Goal: Information Seeking & Learning: Compare options

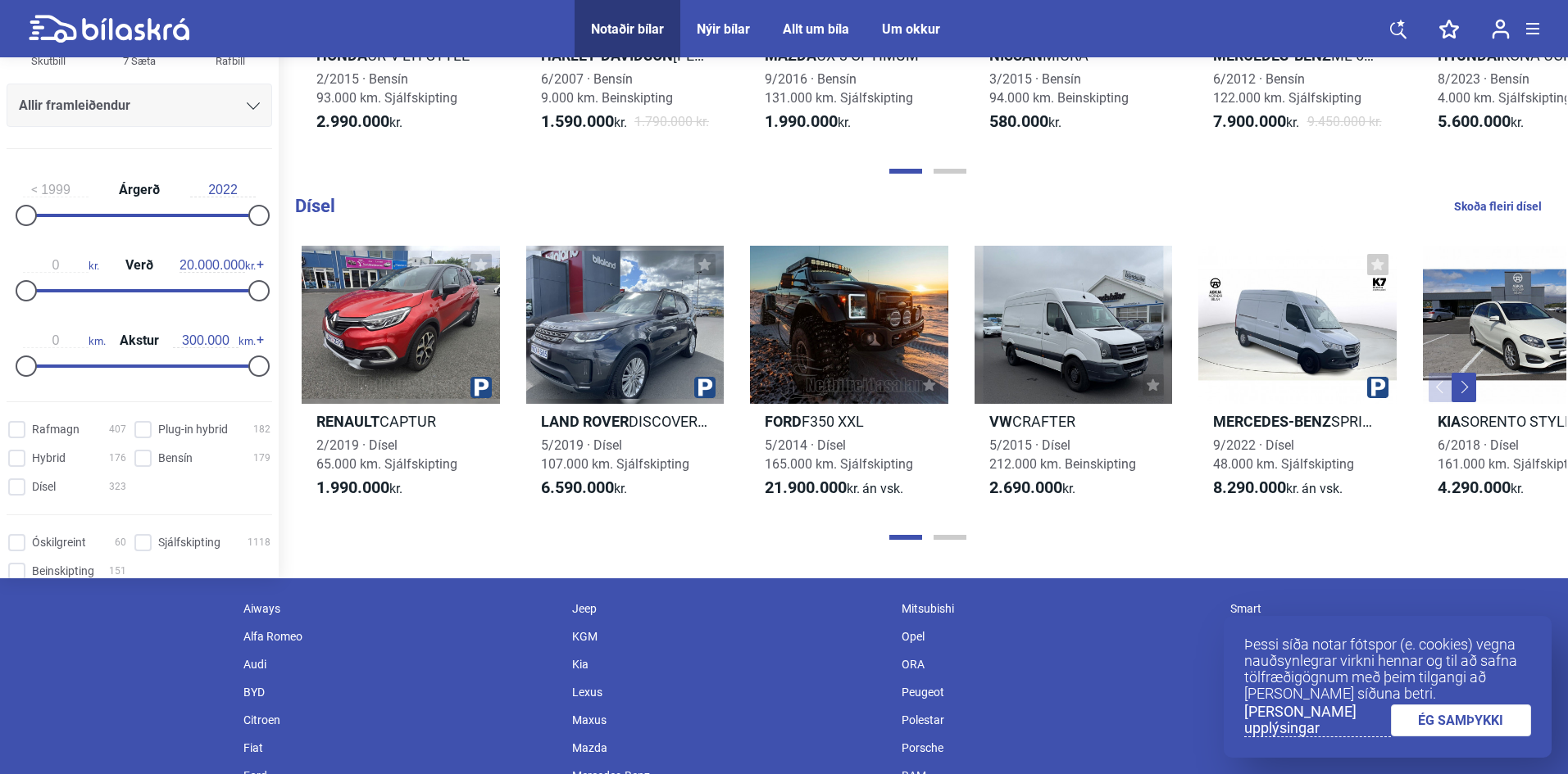
scroll to position [1884, 0]
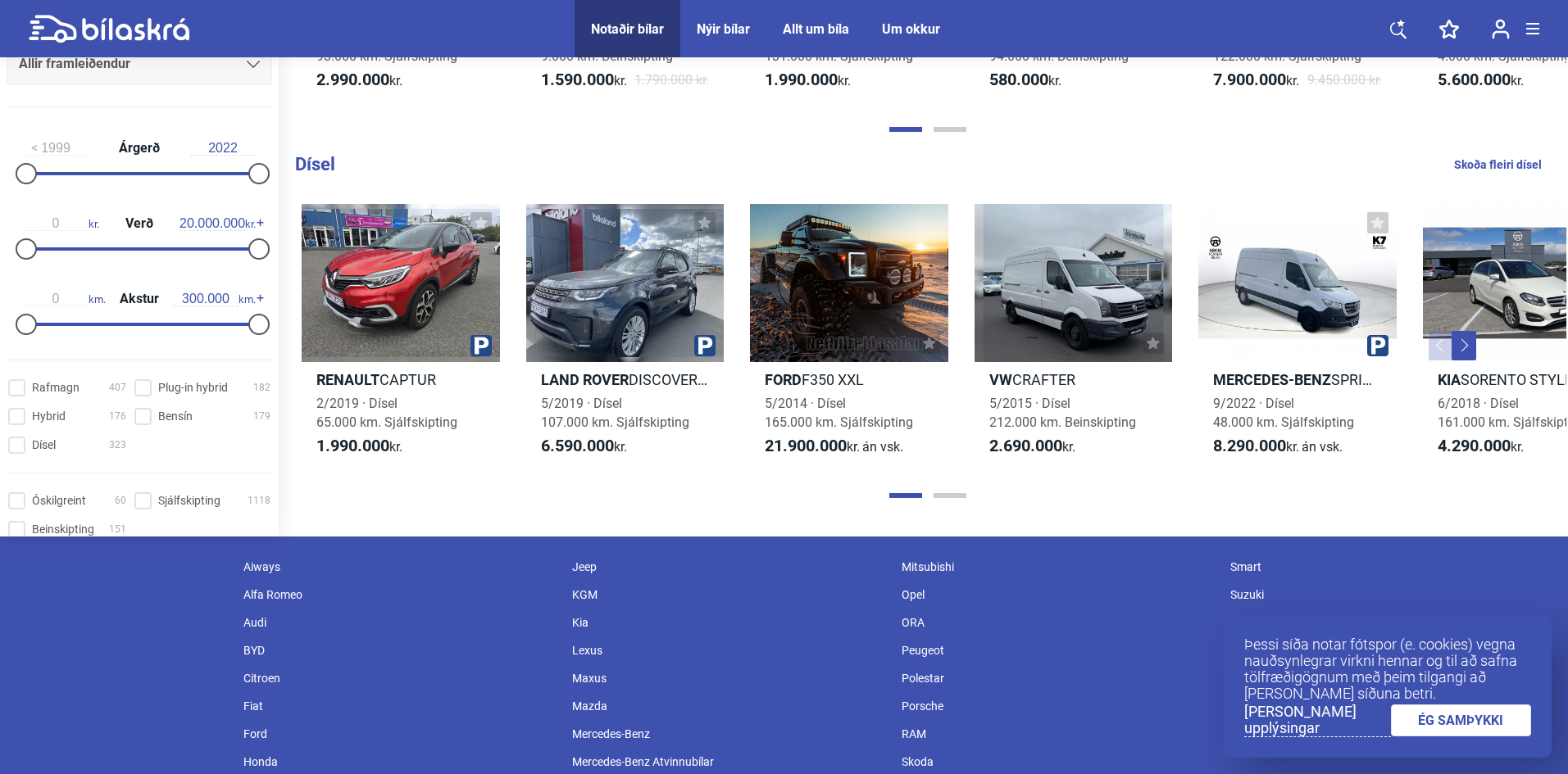
click at [948, 490] on div at bounding box center [928, 495] width 1277 height 17
click at [949, 494] on div at bounding box center [928, 495] width 1277 height 17
click at [949, 494] on button "Page 2" at bounding box center [950, 495] width 33 height 5
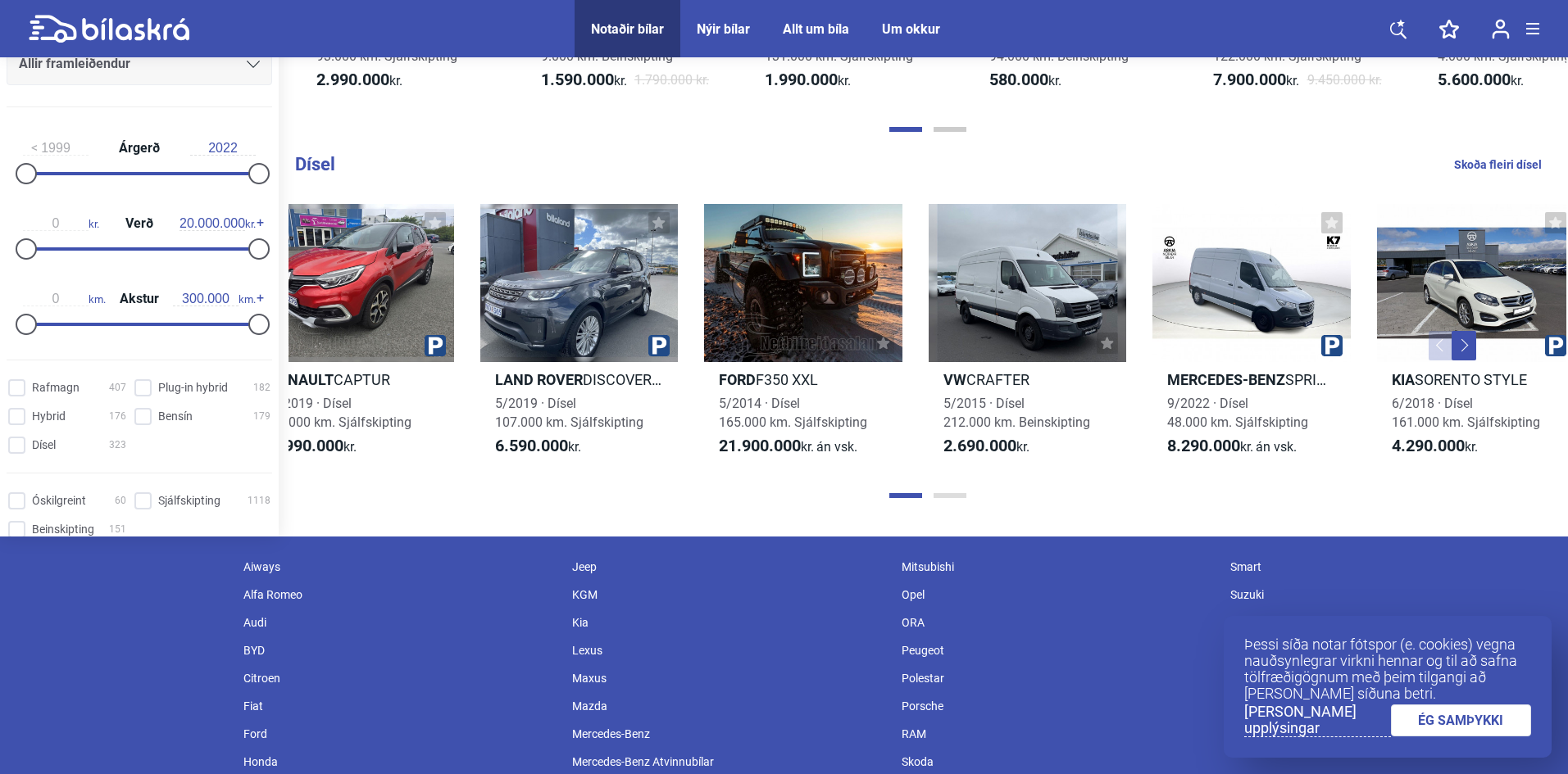
click at [949, 494] on button "Page 2" at bounding box center [950, 495] width 33 height 5
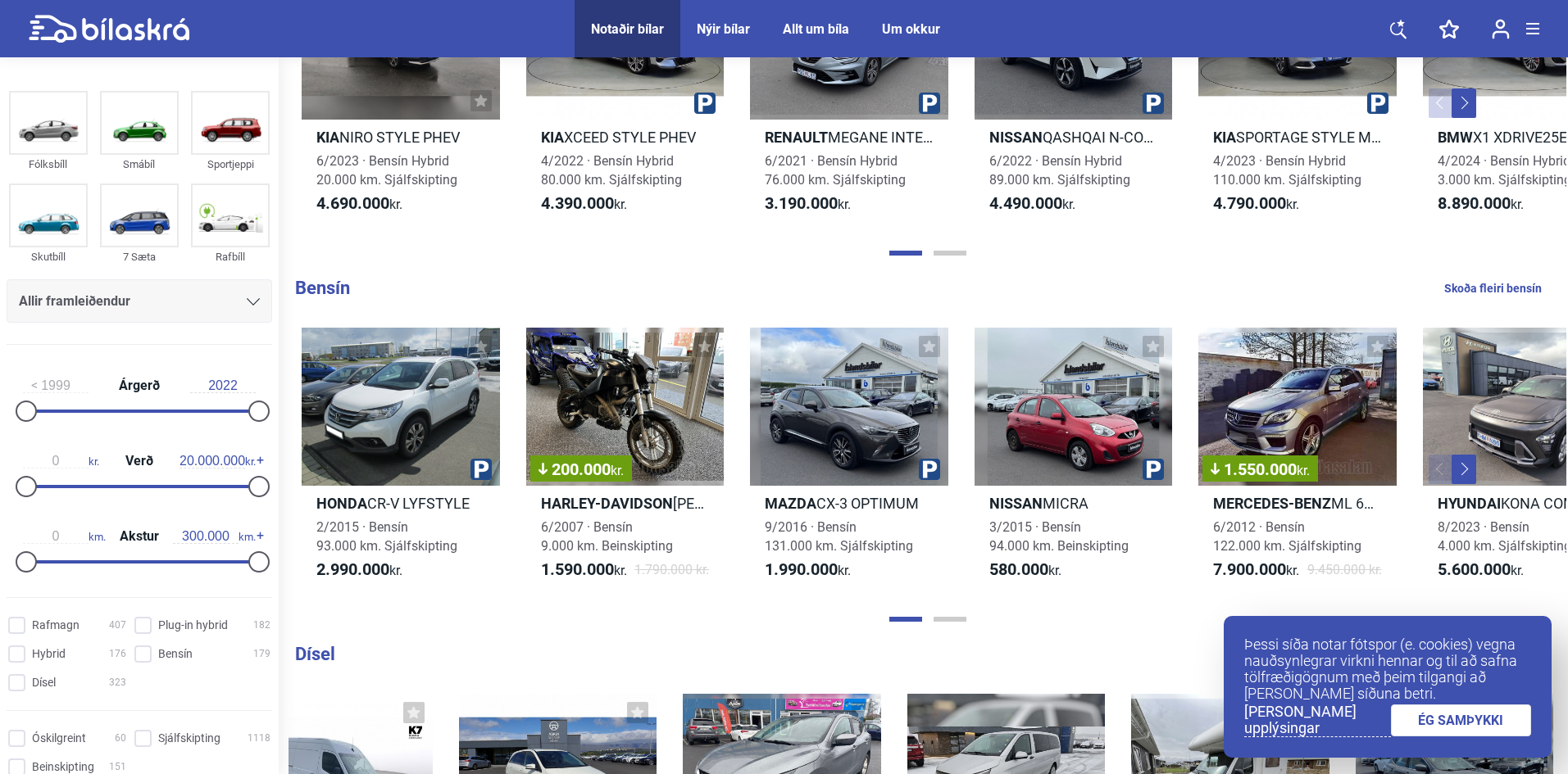
scroll to position [1556, 0]
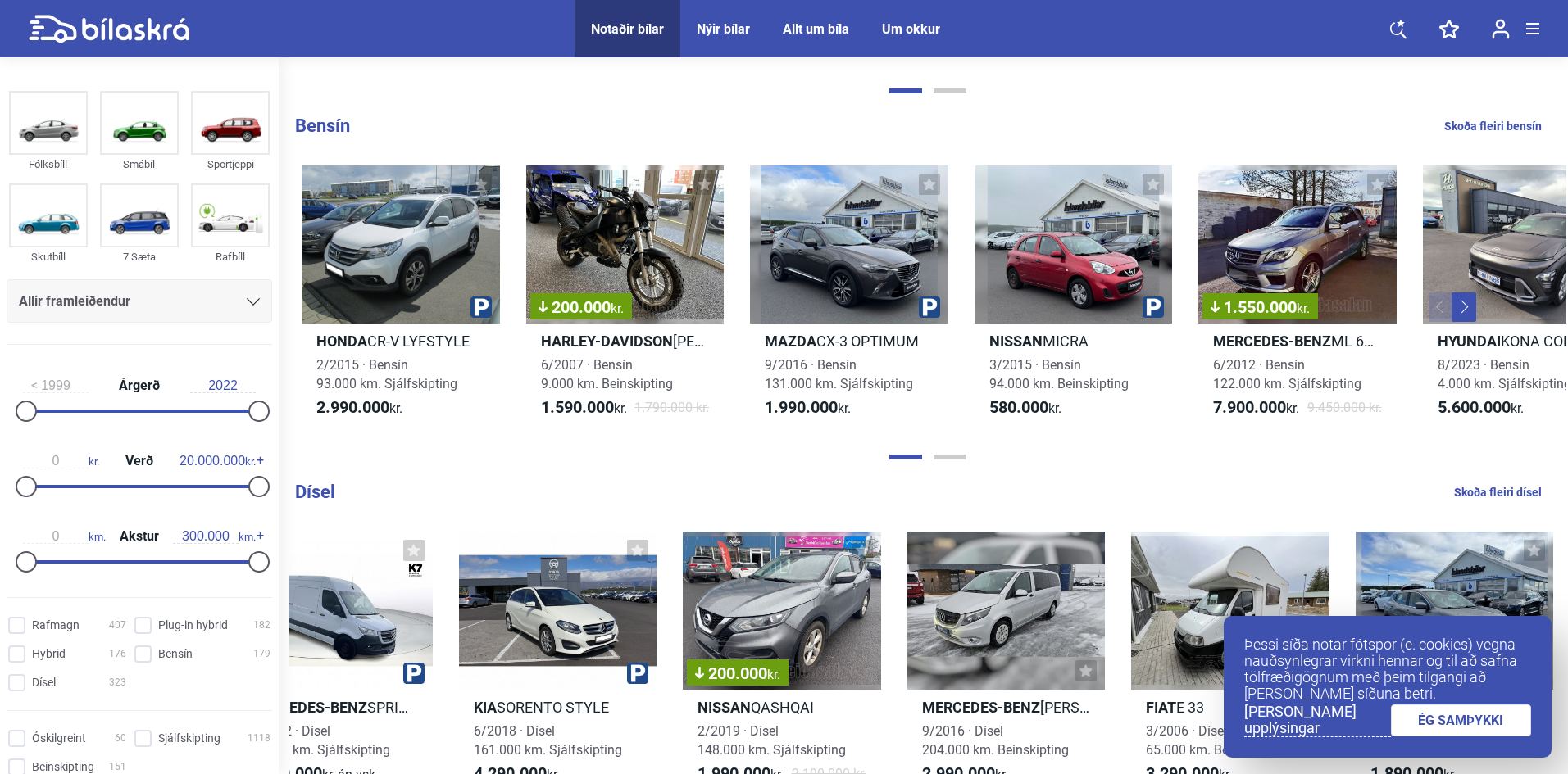
click at [1488, 720] on link "ÉG SAMÞYKKI" at bounding box center [1461, 720] width 141 height 32
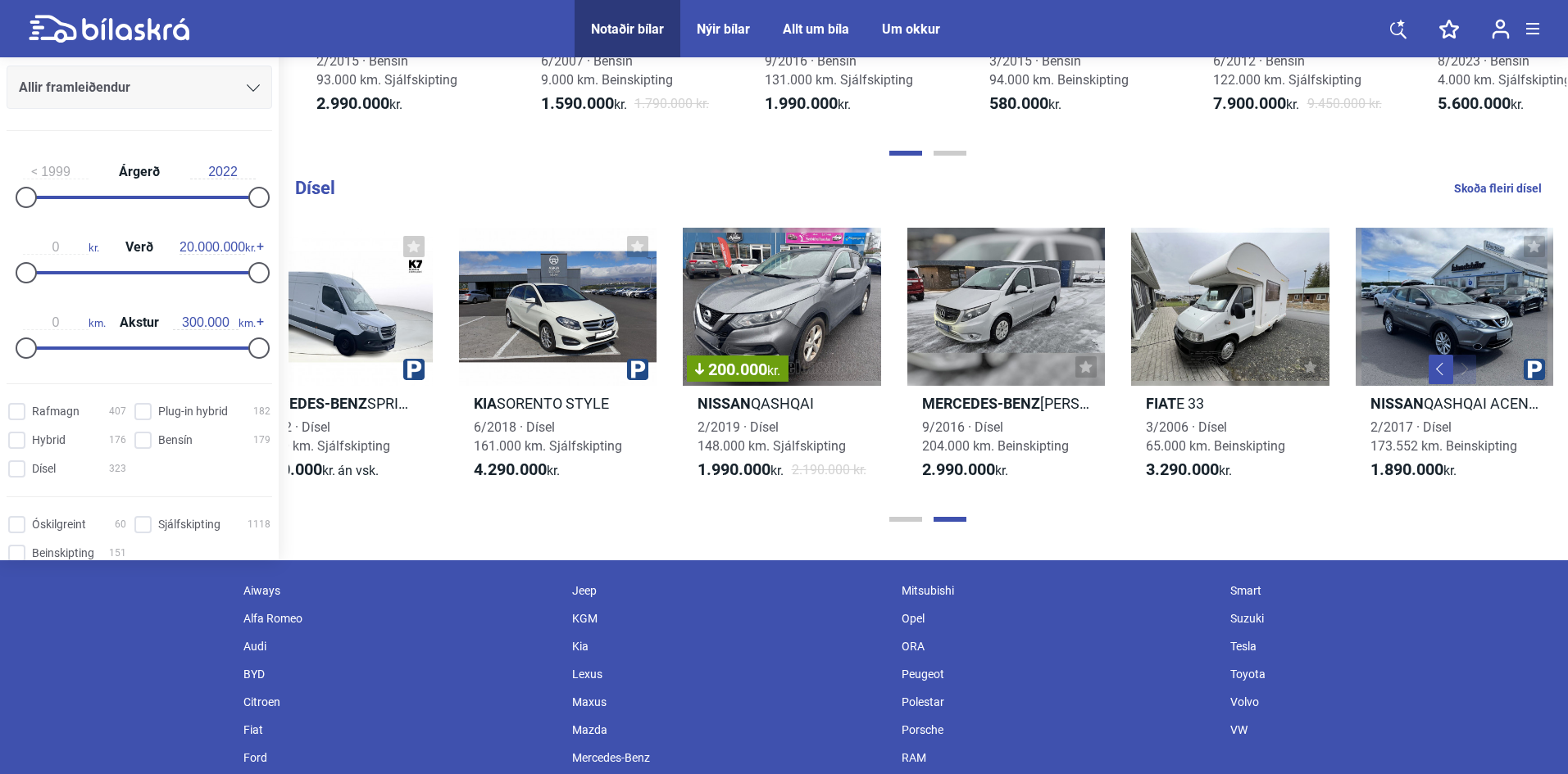
scroll to position [1966, 0]
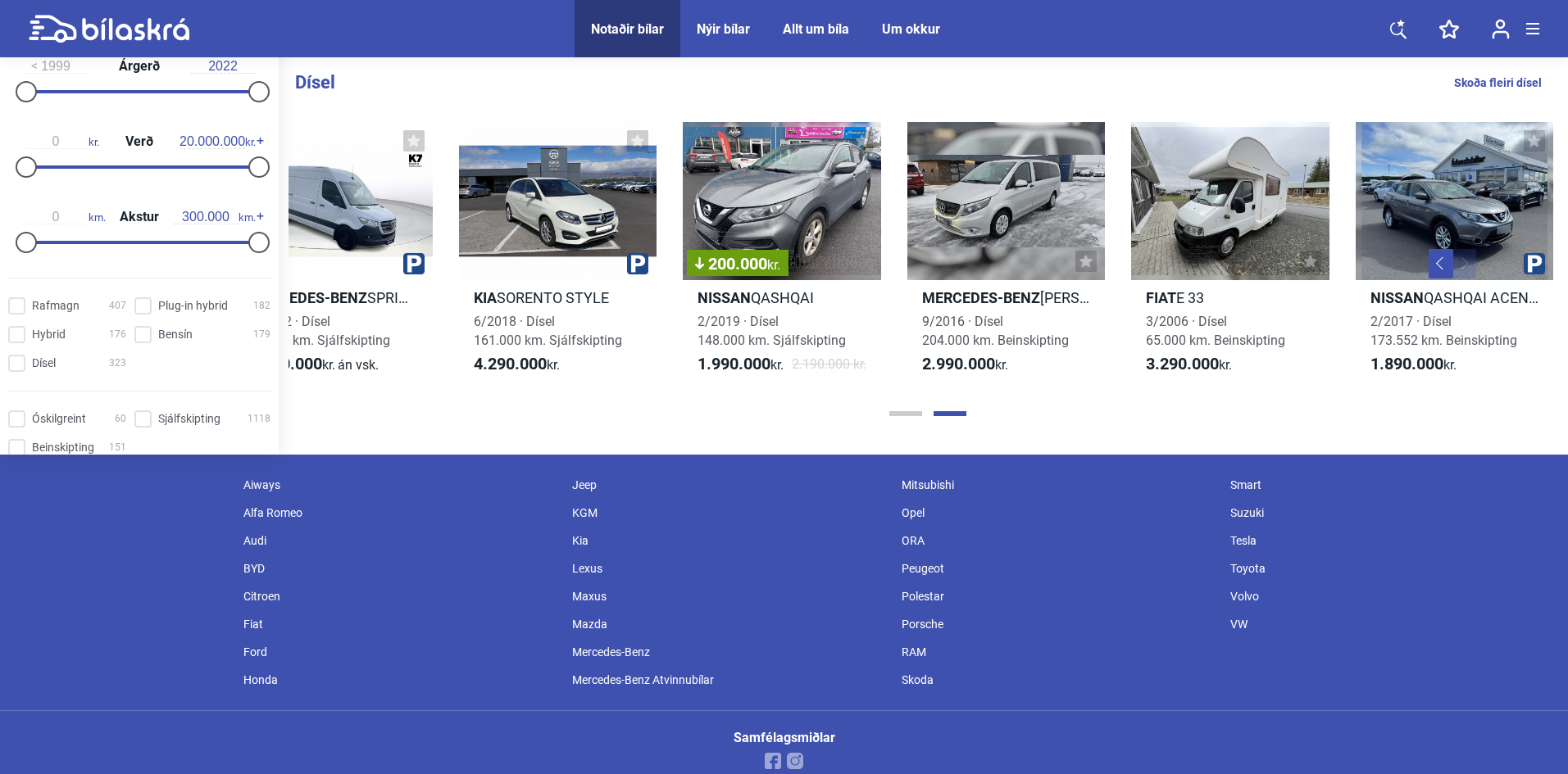
click at [963, 420] on div at bounding box center [928, 414] width 1277 height 17
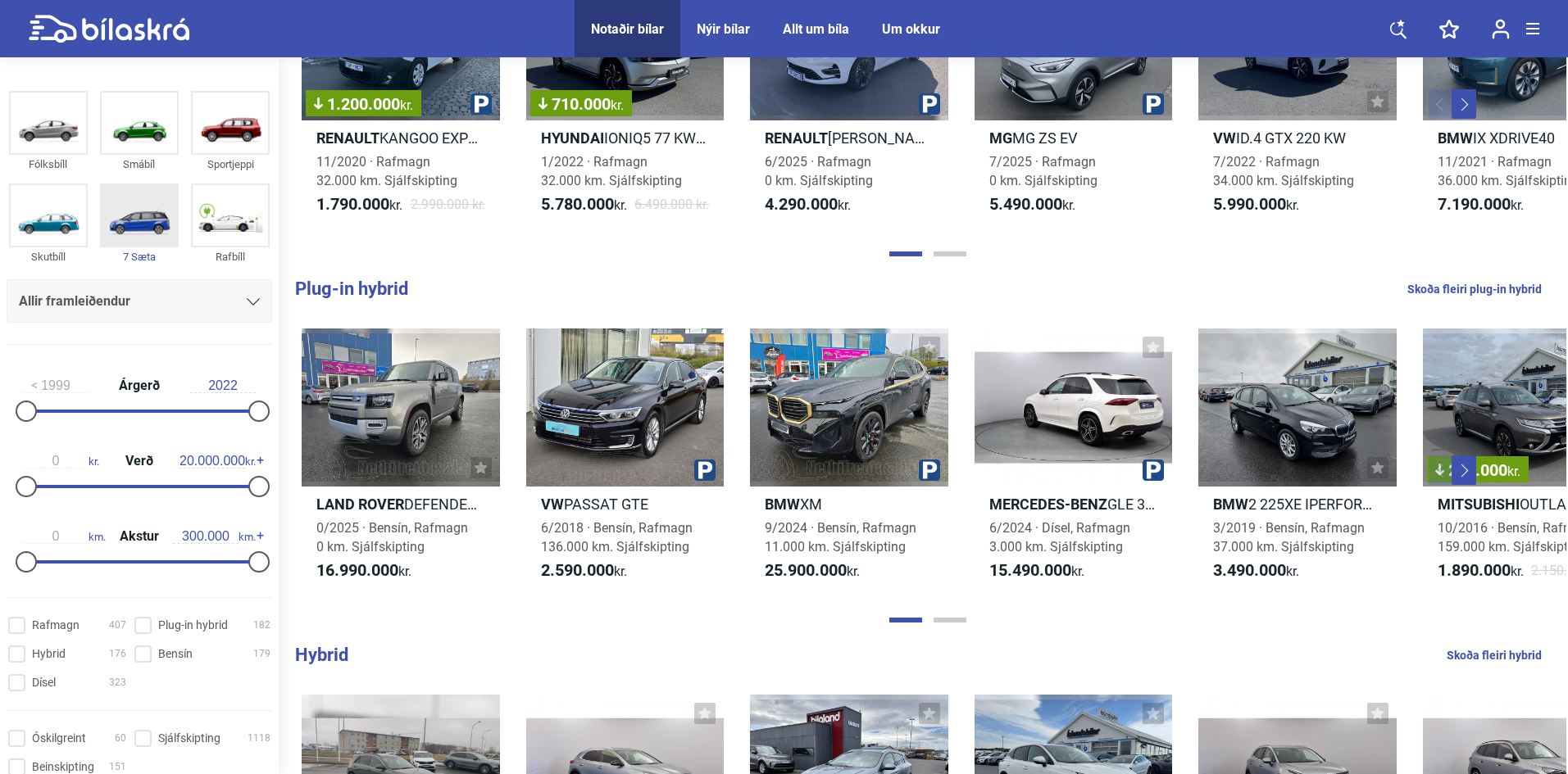
scroll to position [655, 0]
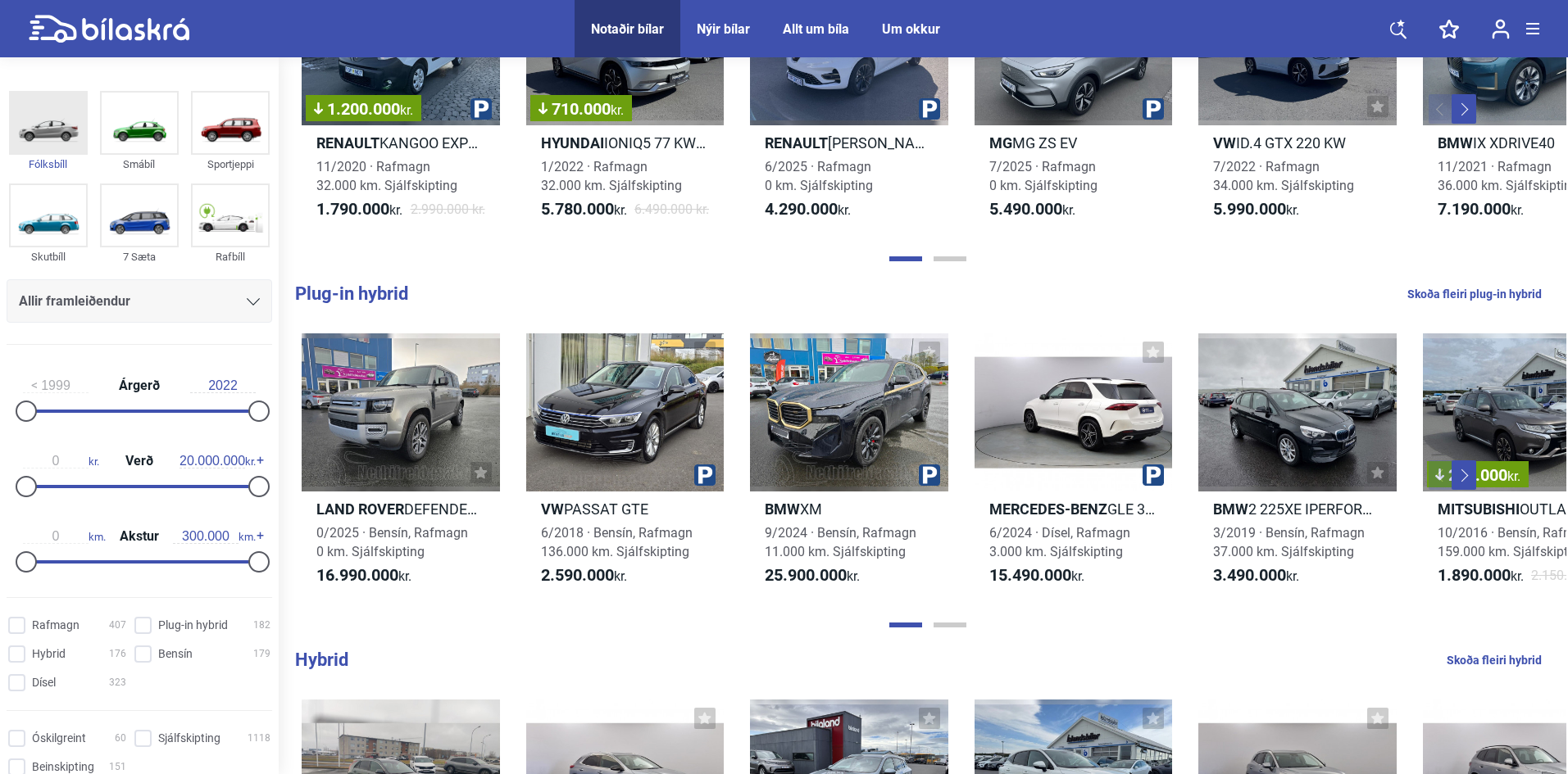
click at [54, 135] on img at bounding box center [49, 123] width 76 height 61
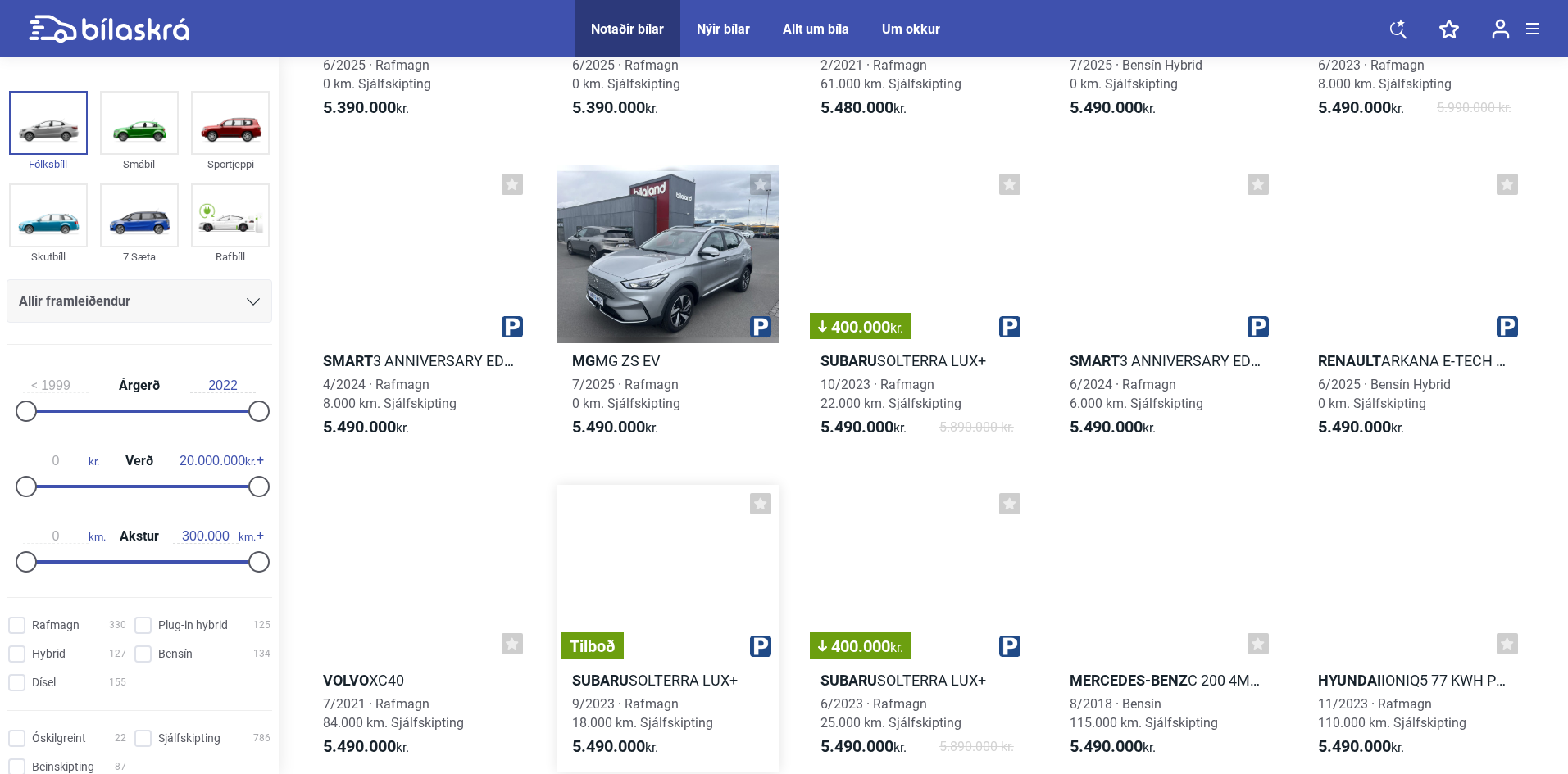
scroll to position [35878, 0]
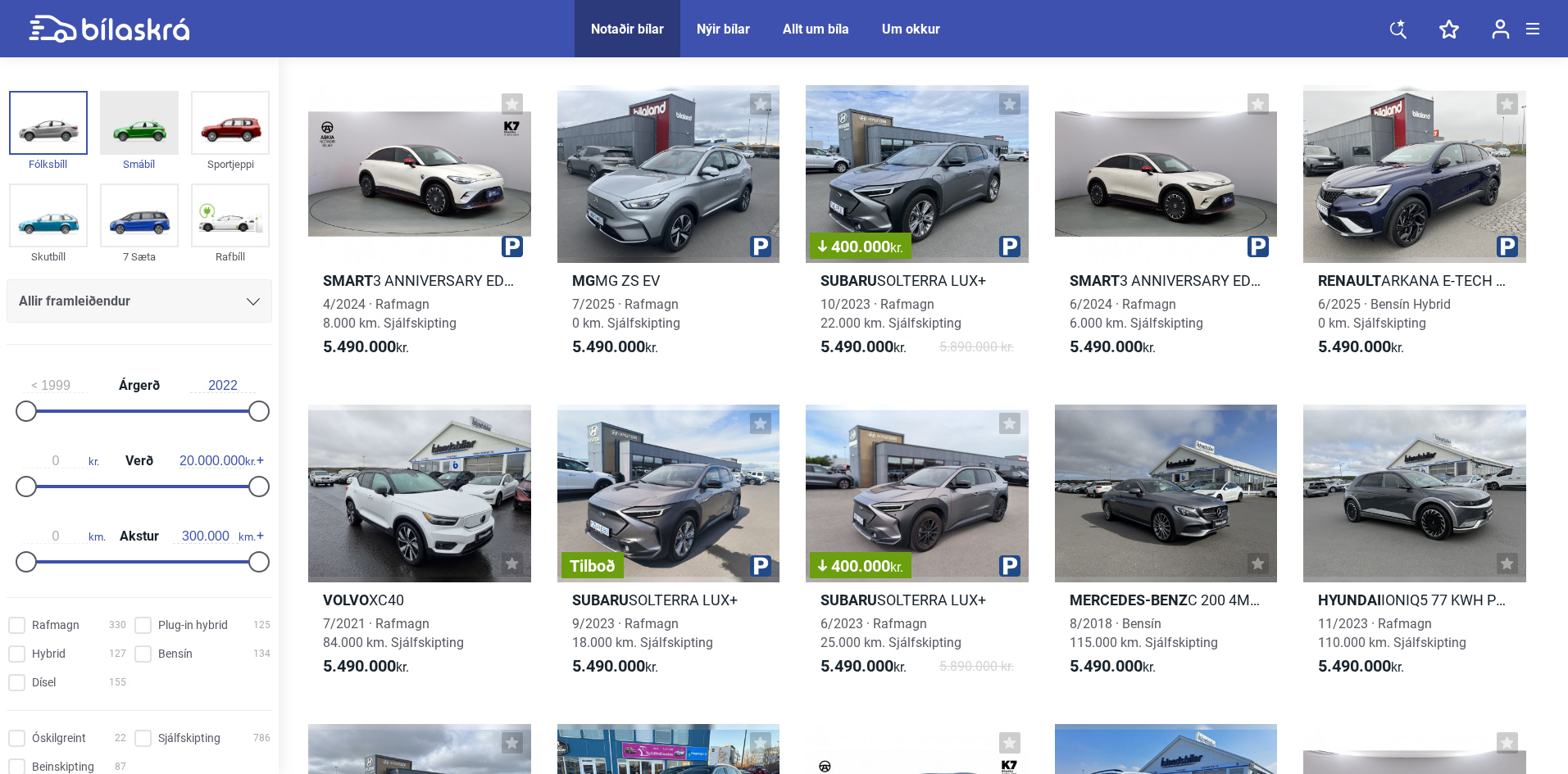
click at [159, 128] on img at bounding box center [139, 123] width 76 height 61
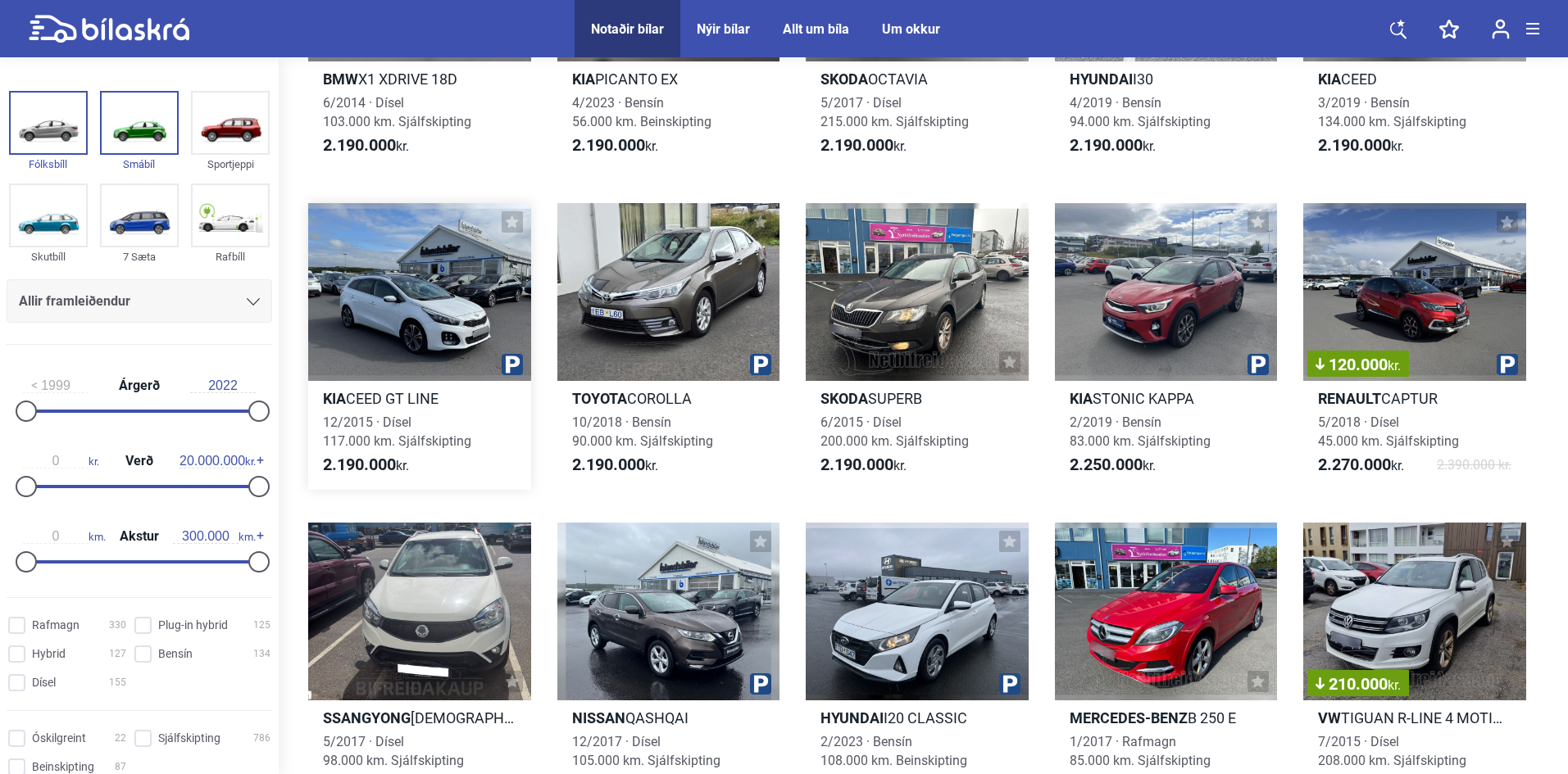
scroll to position [7946, 0]
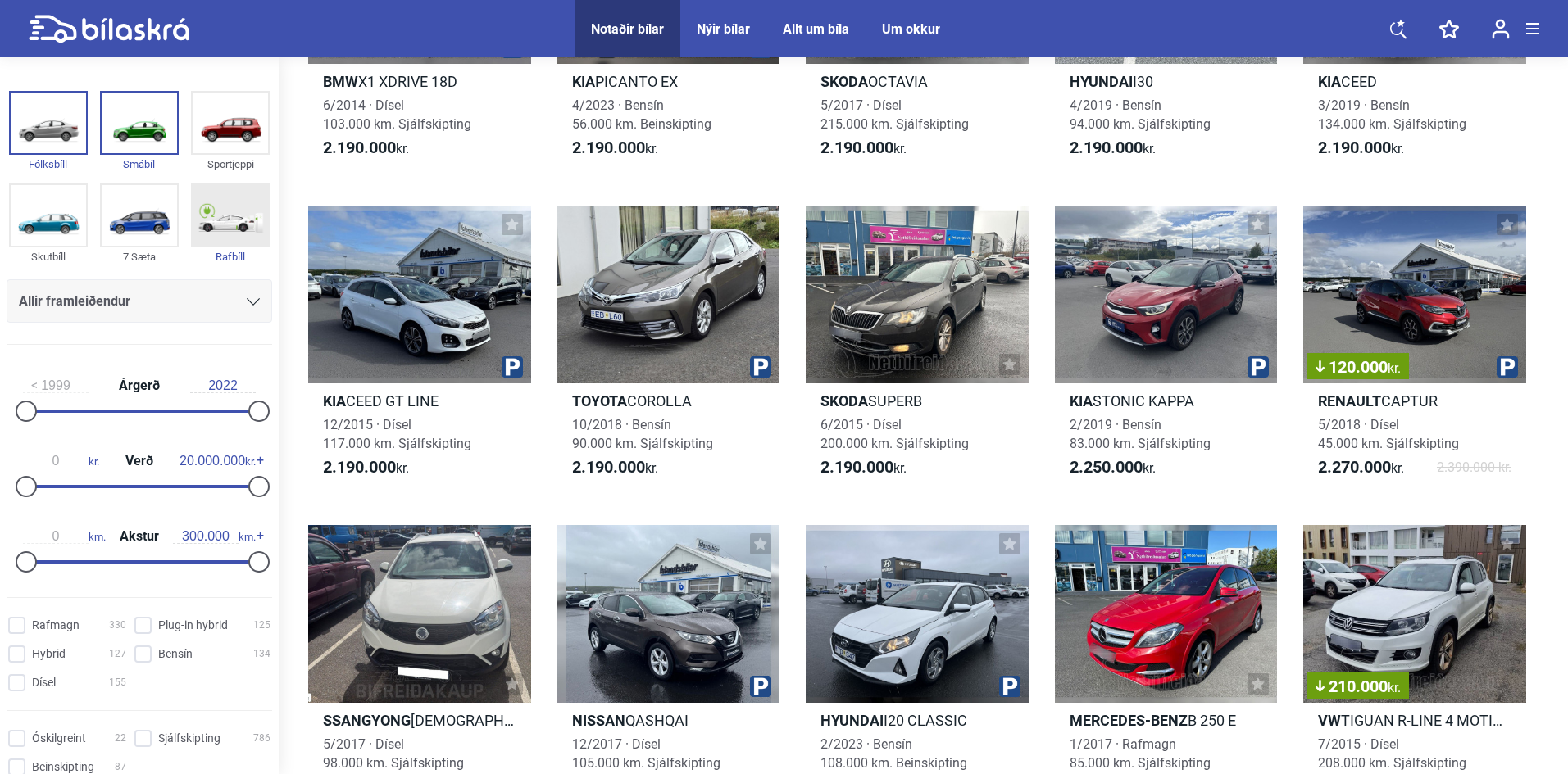
click at [221, 216] on img at bounding box center [231, 216] width 76 height 61
checkbox input "true"
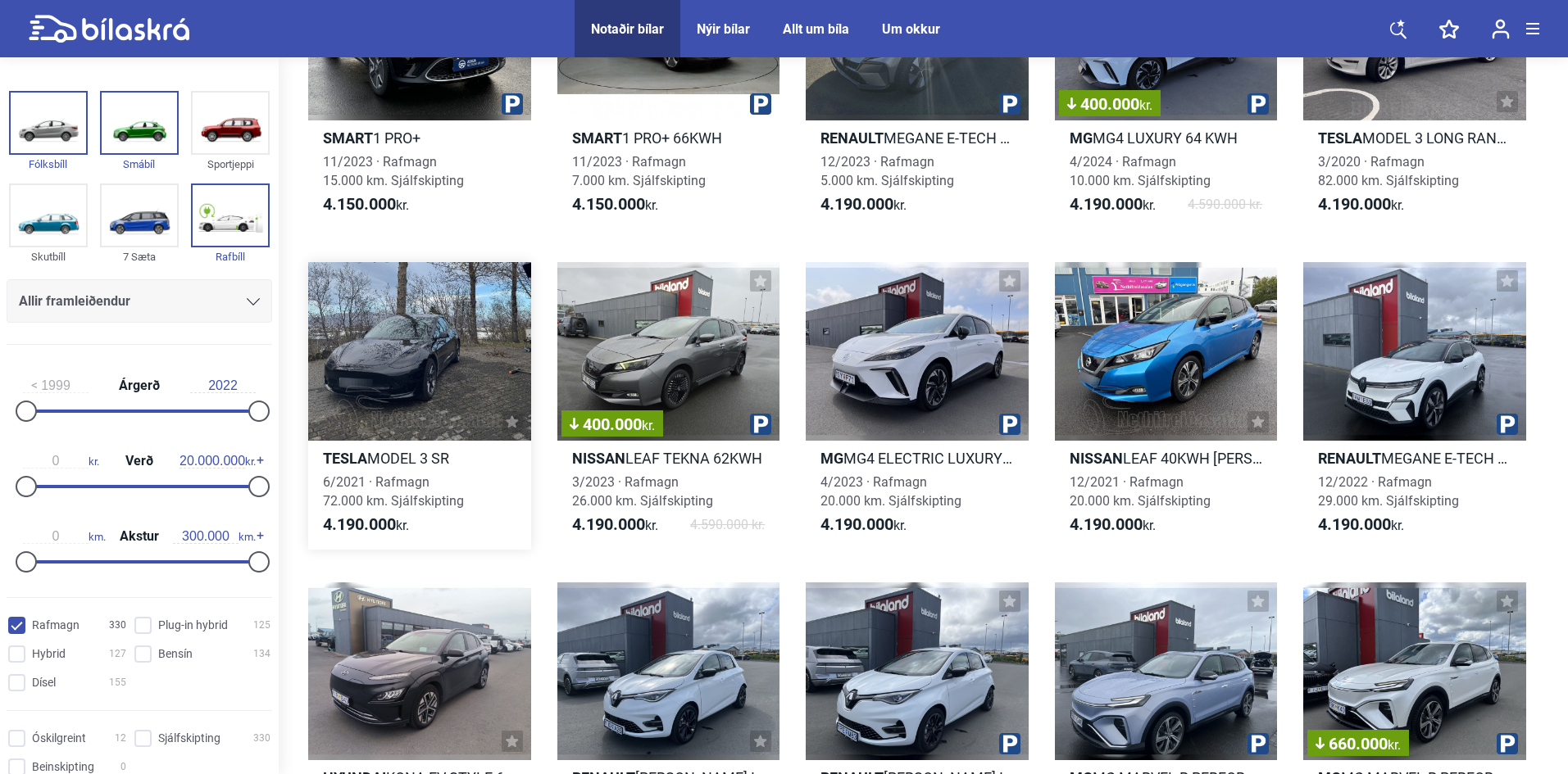
scroll to position [4996, 0]
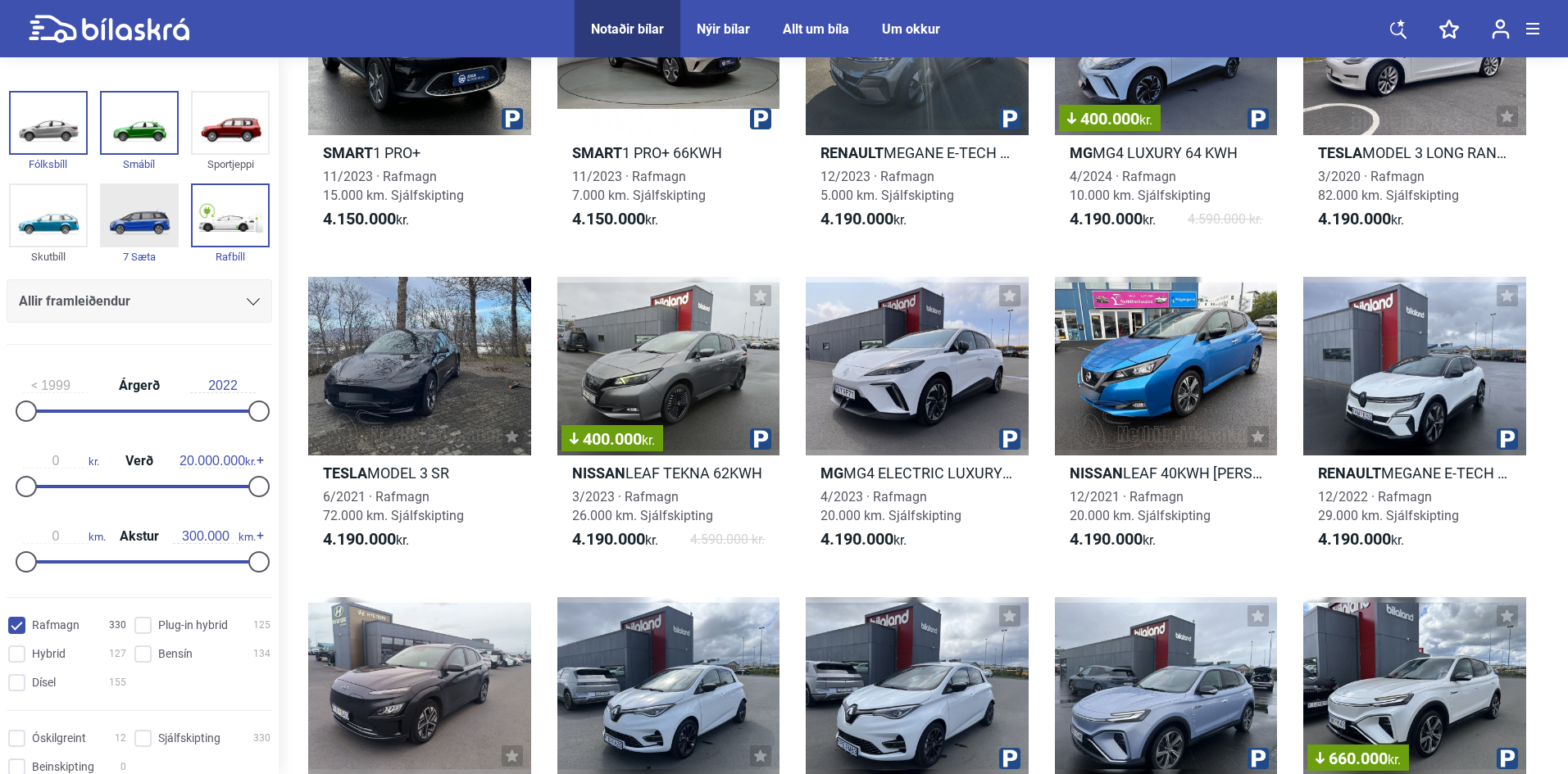
click at [157, 224] on img at bounding box center [139, 216] width 76 height 61
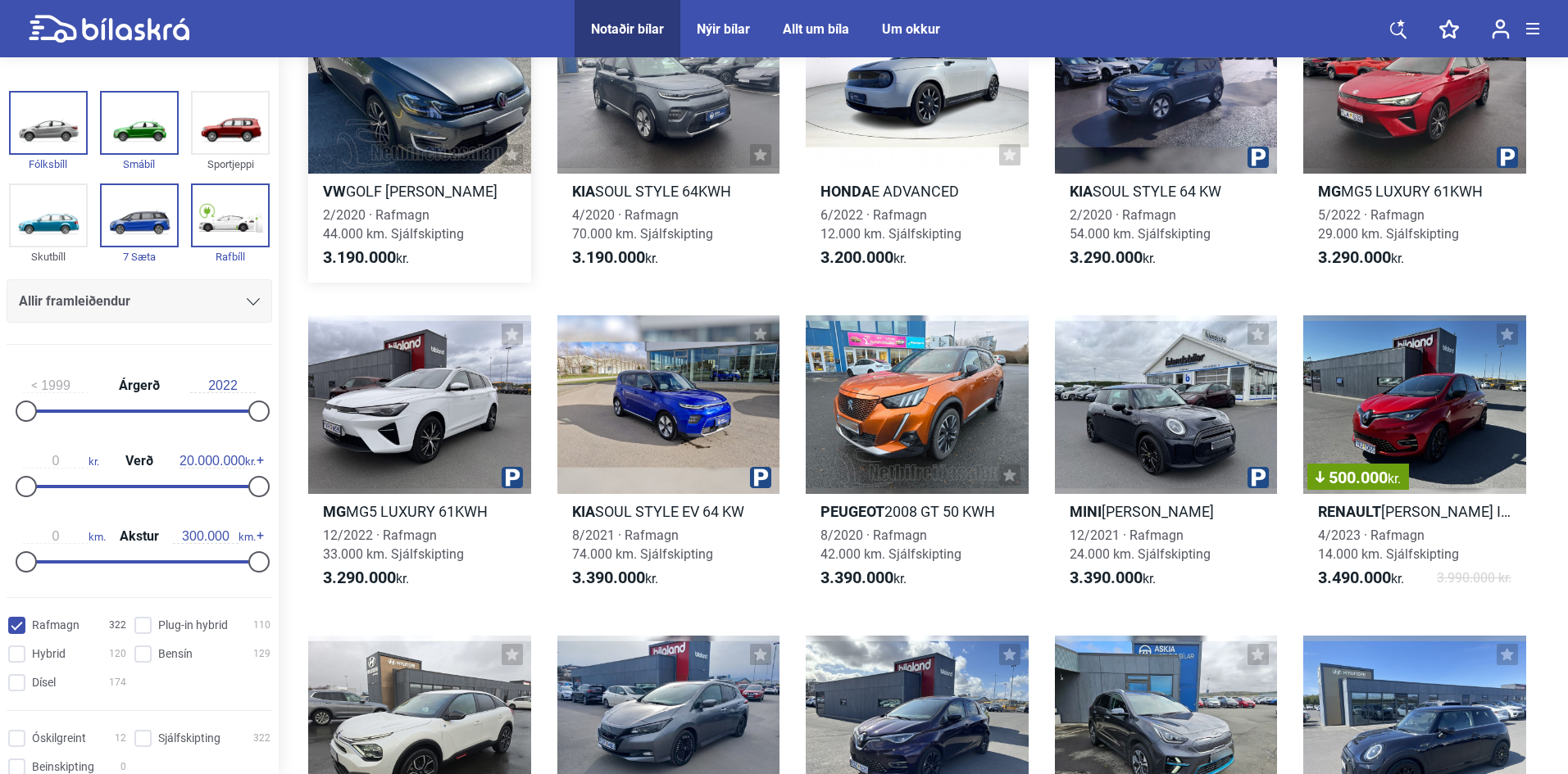
scroll to position [1721, 0]
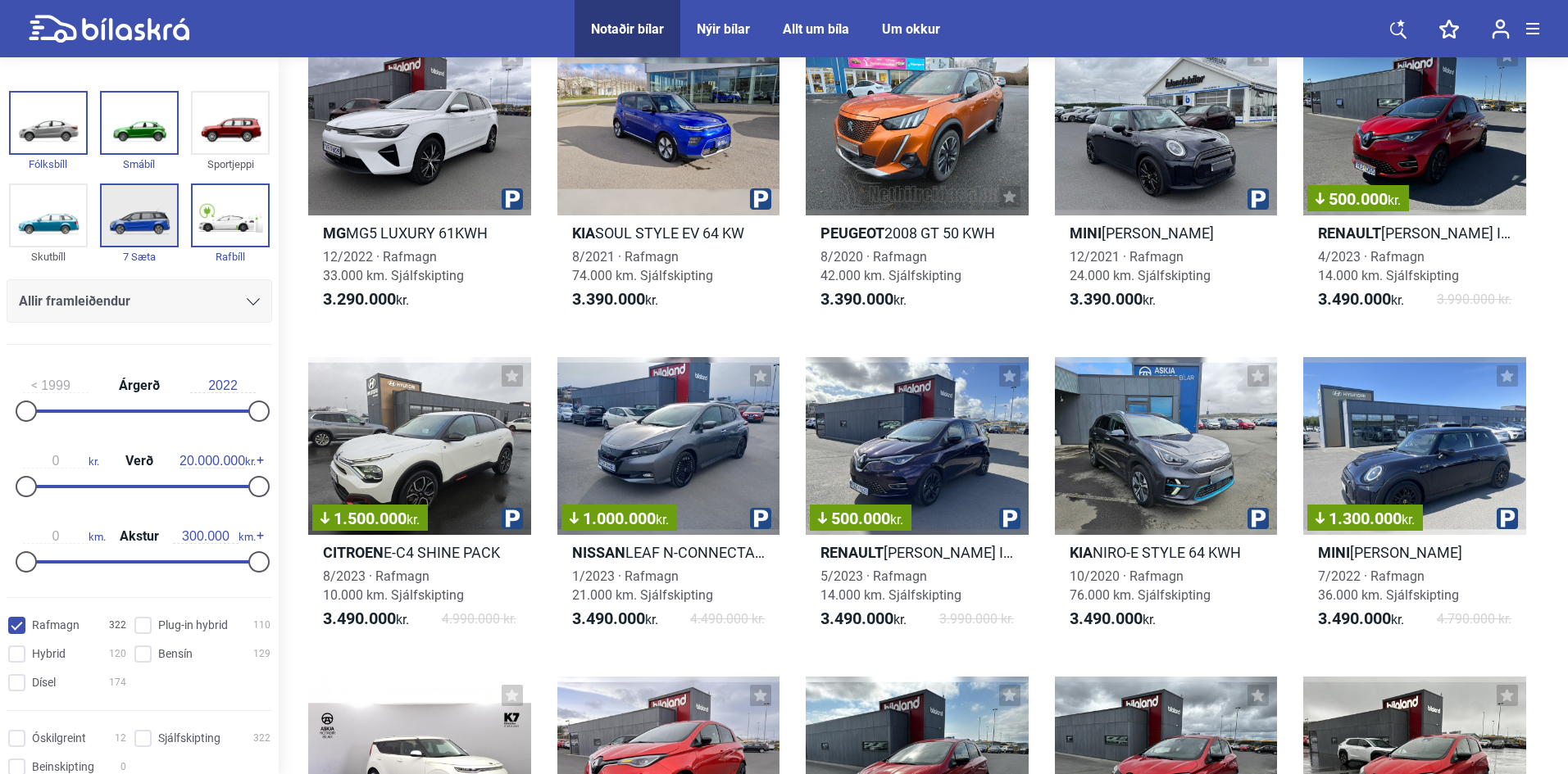
click at [146, 233] on img at bounding box center [139, 216] width 76 height 61
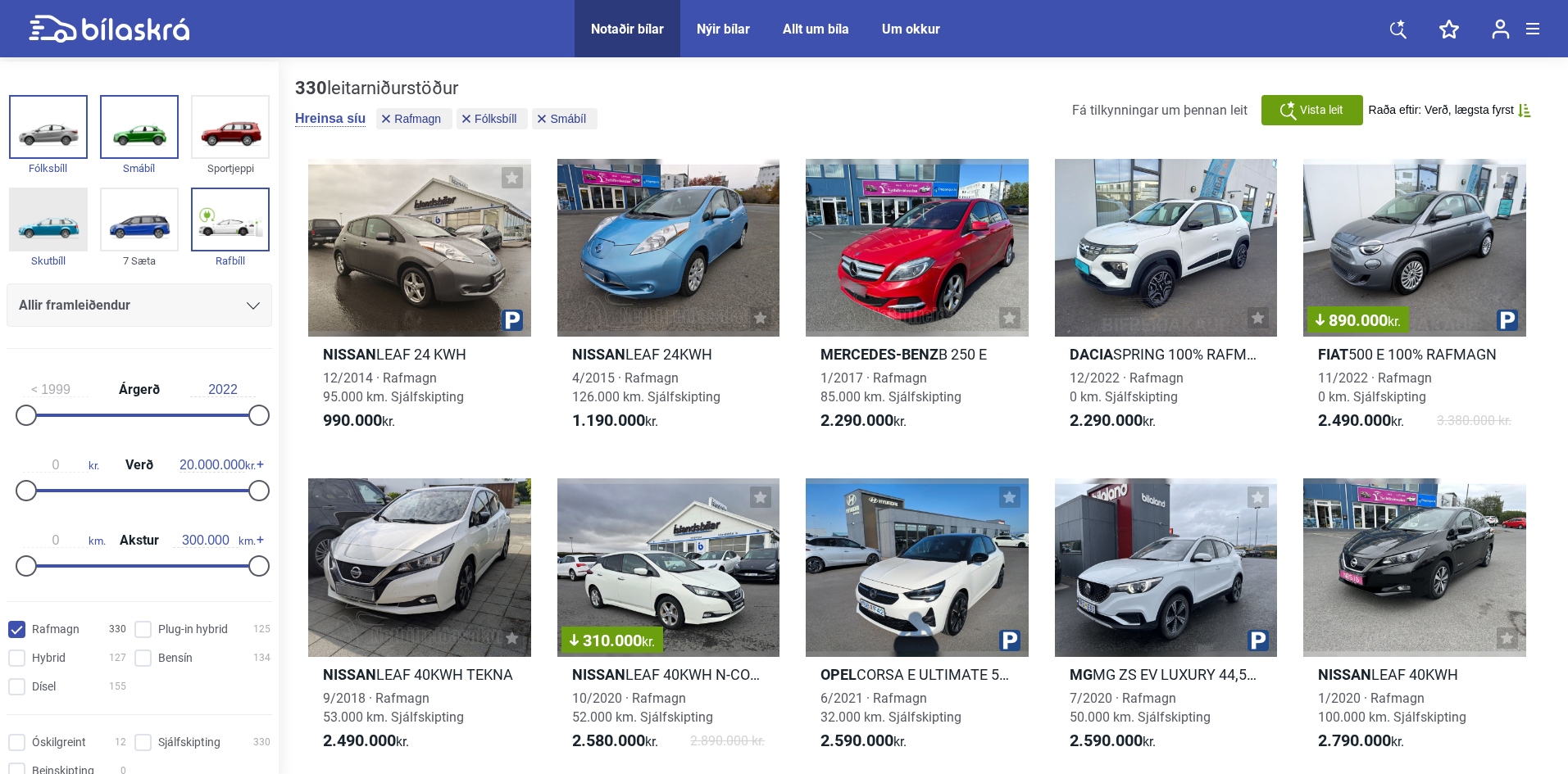
click at [28, 226] on img at bounding box center [49, 220] width 76 height 61
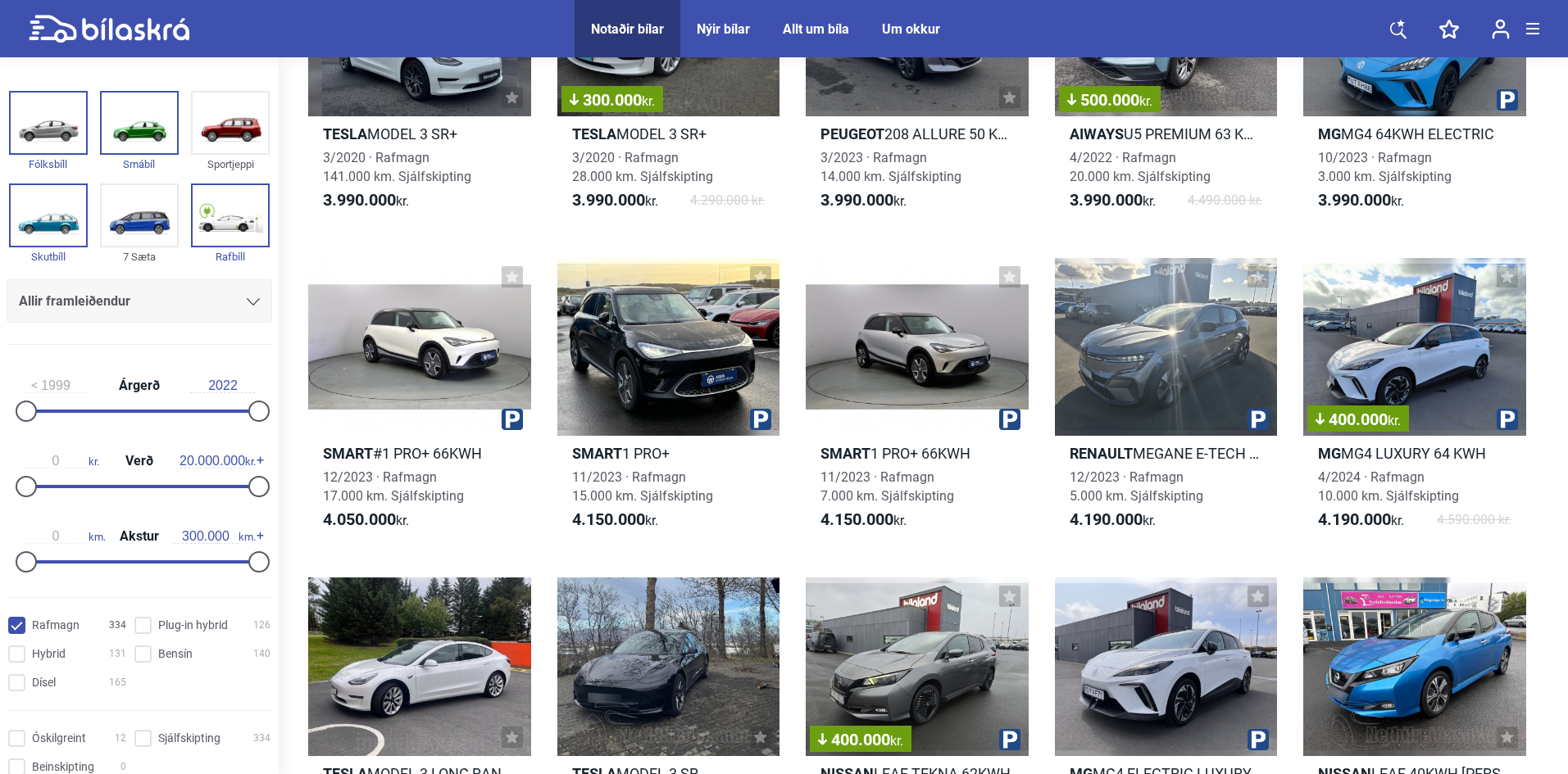
scroll to position [4914, 0]
